Goal: Check status

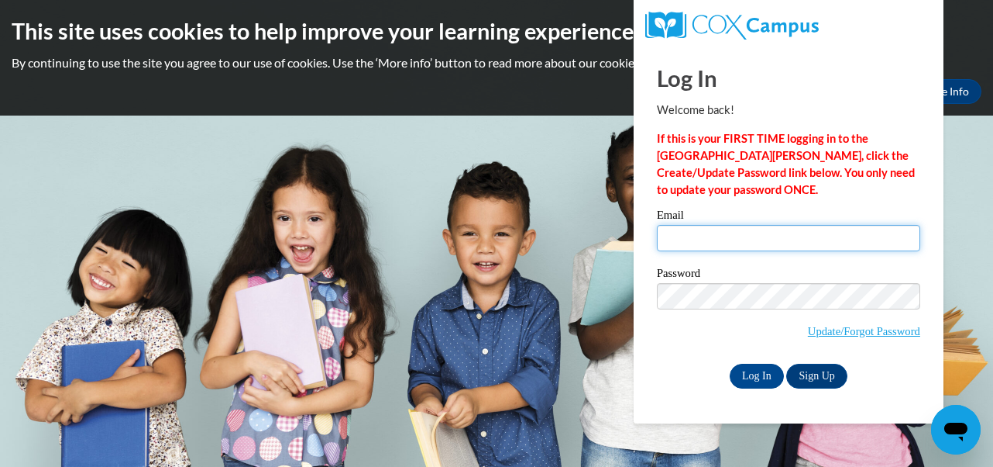
type input "[PERSON_NAME][EMAIL_ADDRESS][PERSON_NAME][DOMAIN_NAME]"
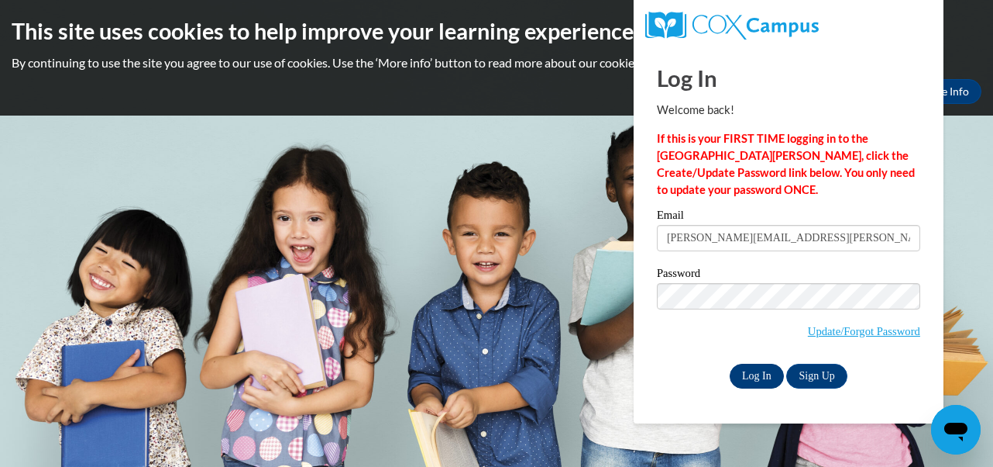
click at [749, 374] on input "Log In" at bounding box center [757, 375] width 54 height 25
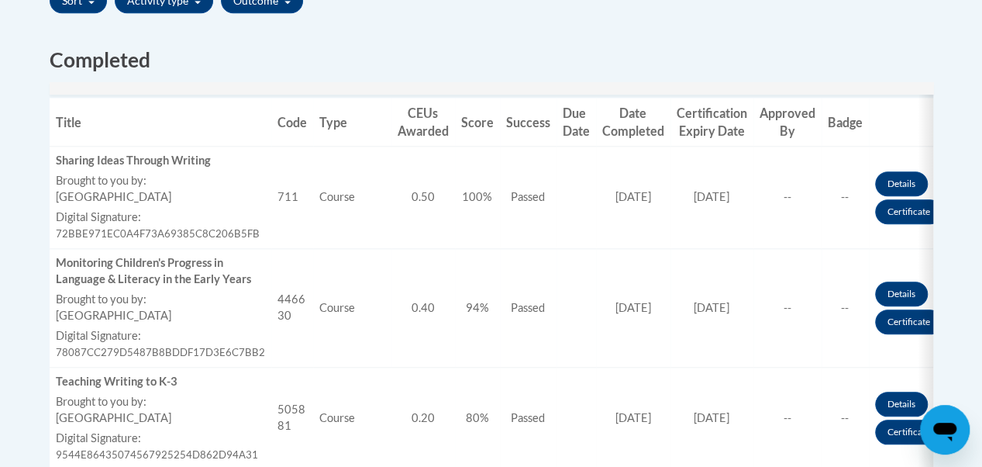
scroll to position [573, 0]
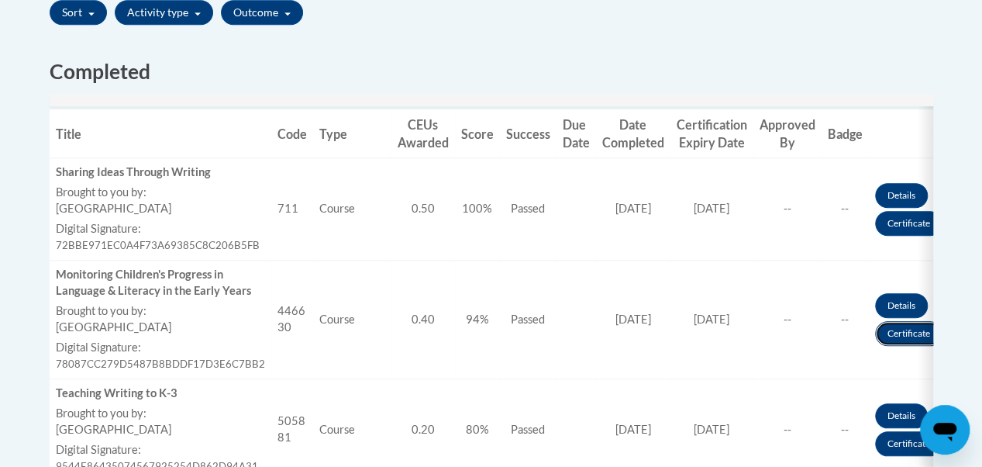
click at [893, 332] on link "Certificate" at bounding box center [908, 333] width 67 height 25
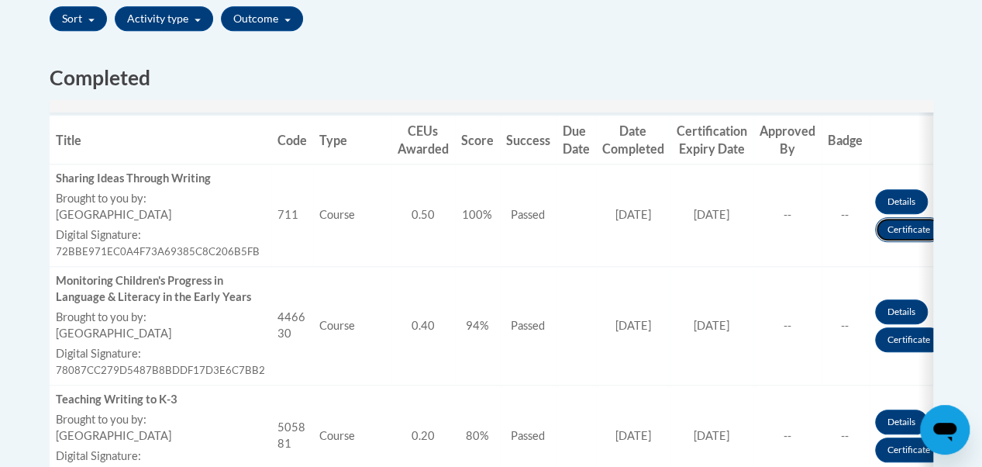
click at [886, 229] on link "Certificate" at bounding box center [908, 229] width 67 height 25
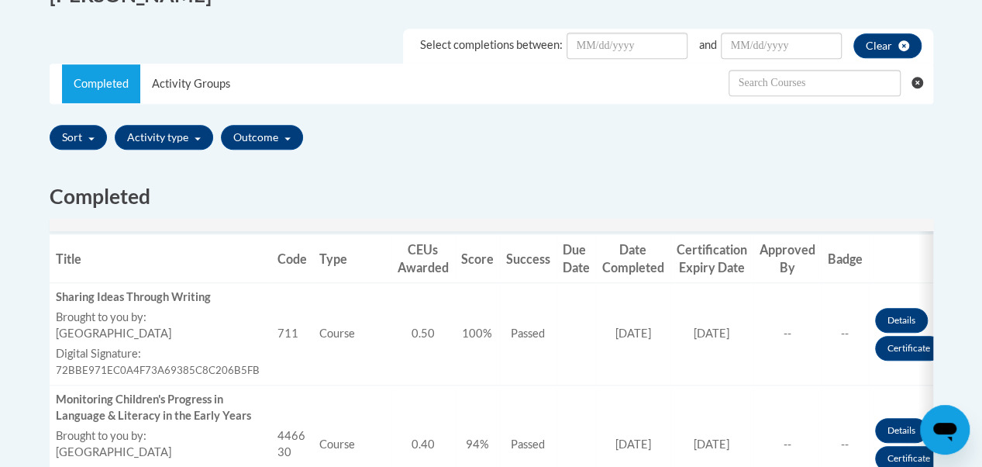
scroll to position [448, 0]
